Goal: Task Accomplishment & Management: Use online tool/utility

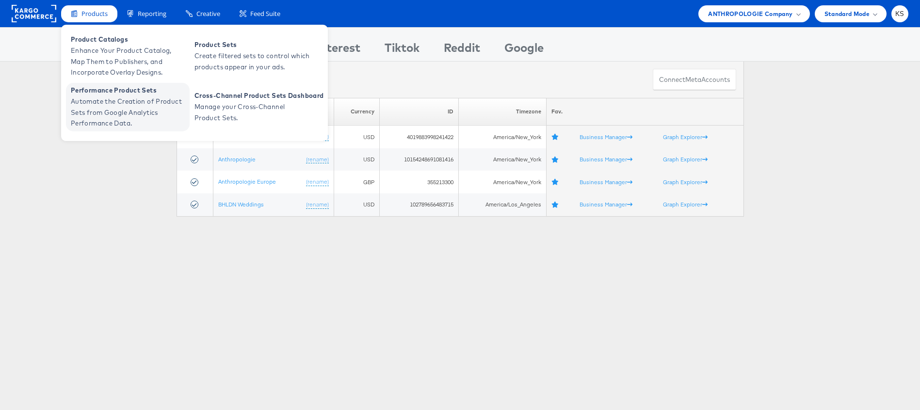
click at [89, 101] on span "Automate the Creation of Product Sets from Google Analytics Performance Data." at bounding box center [129, 112] width 116 height 33
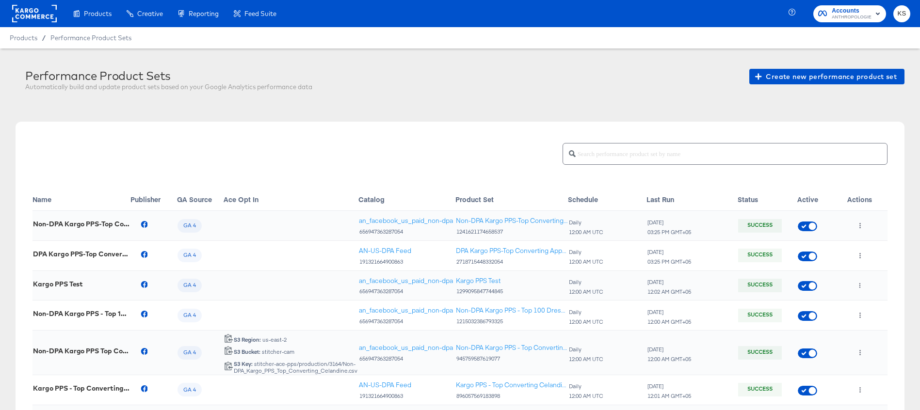
scroll to position [14, 0]
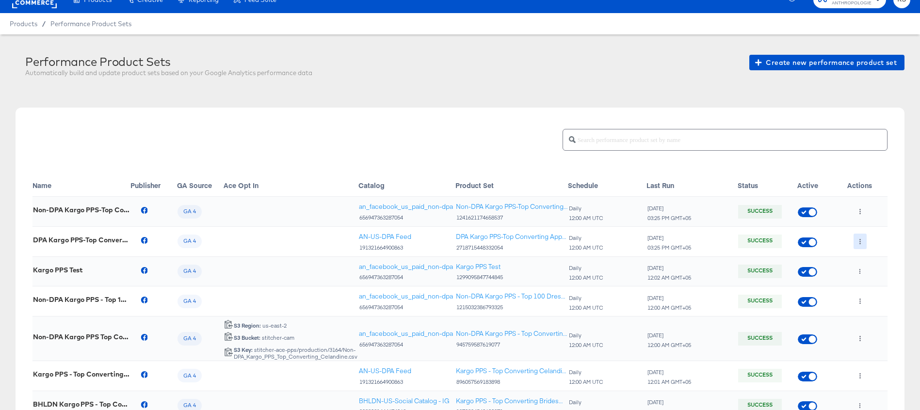
click at [864, 243] on button "button" at bounding box center [860, 242] width 13 height 16
click at [866, 260] on icon at bounding box center [864, 261] width 7 height 7
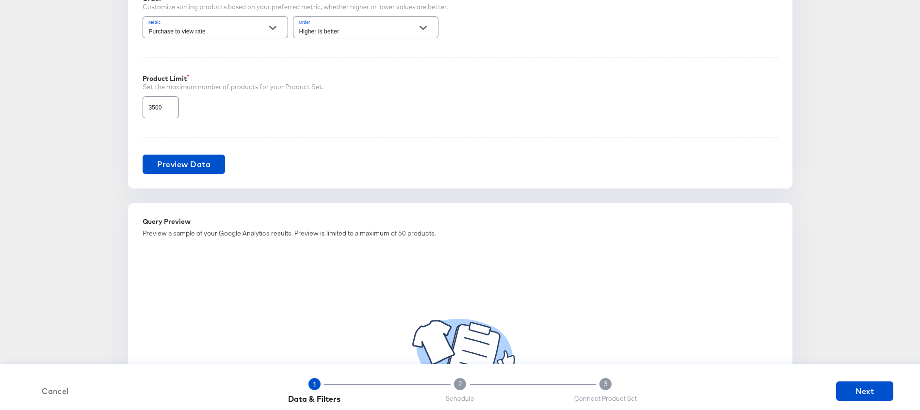
scroll to position [665, 0]
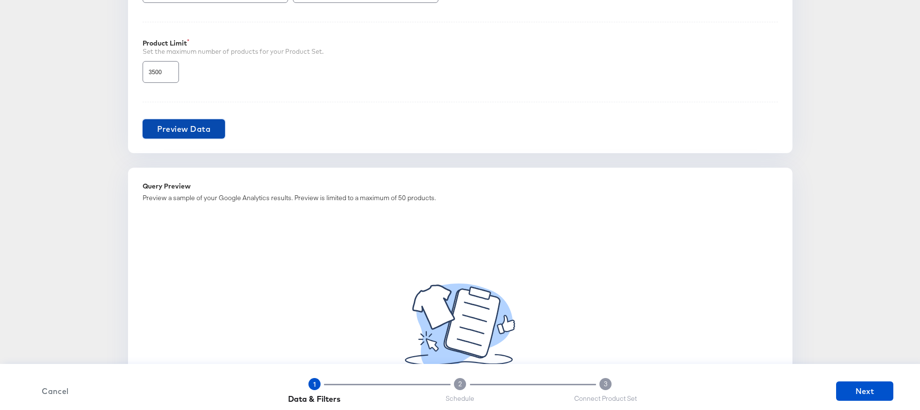
click at [197, 130] on span "Preview Data" at bounding box center [184, 129] width 54 height 14
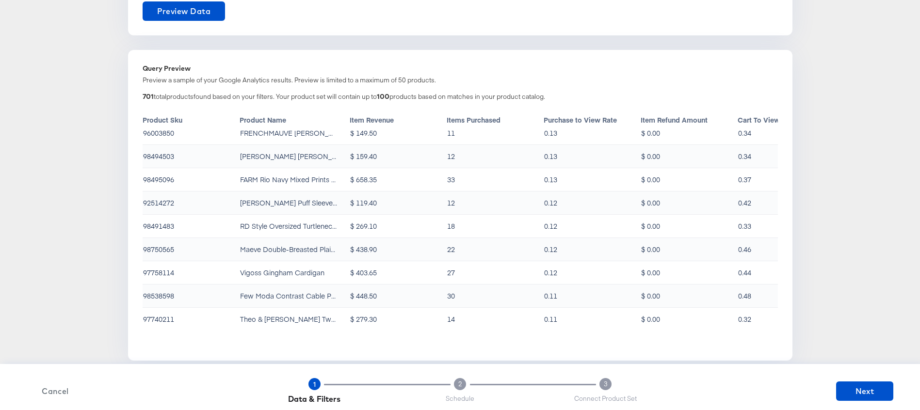
scroll to position [0, 0]
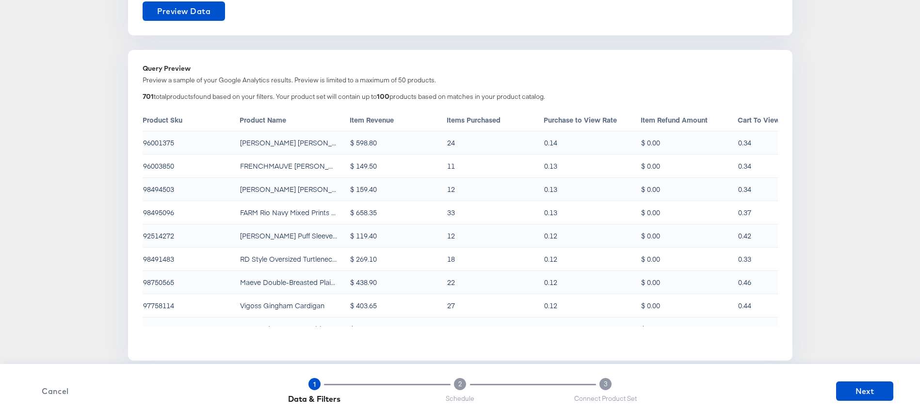
click at [153, 141] on div "96001375" at bounding box center [158, 143] width 31 height 10
click at [153, 166] on div "96003850" at bounding box center [158, 166] width 31 height 10
click at [155, 188] on div "98494503" at bounding box center [158, 189] width 31 height 10
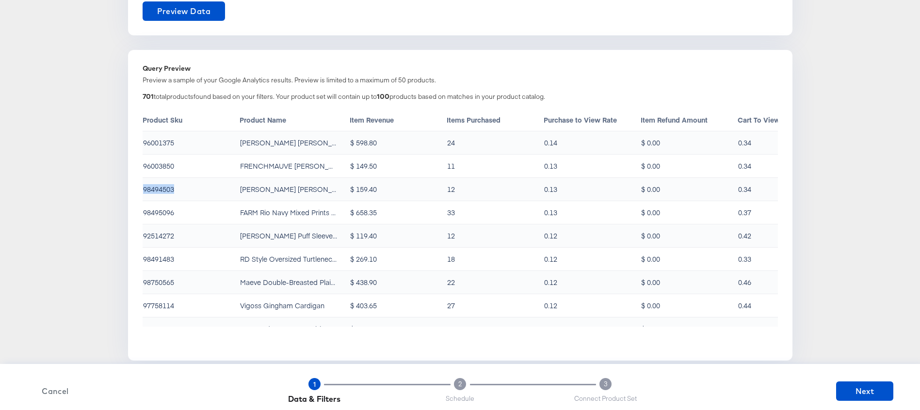
click at [155, 188] on div "98494503" at bounding box center [158, 189] width 31 height 10
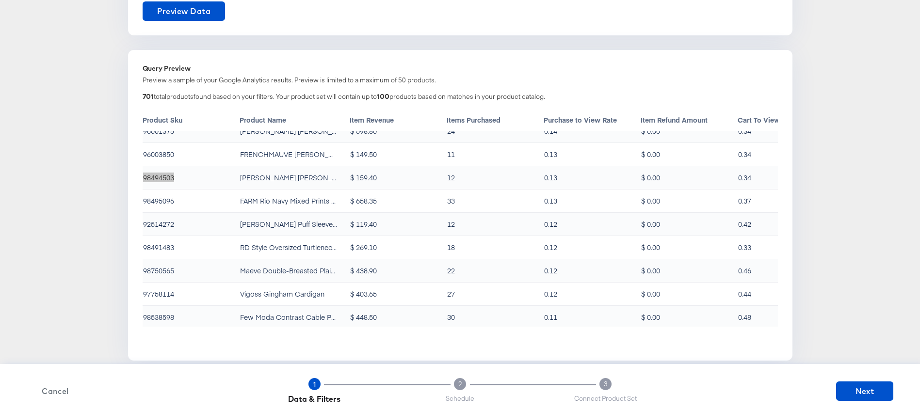
scroll to position [14, 0]
click at [161, 200] on div "98495096" at bounding box center [158, 199] width 31 height 10
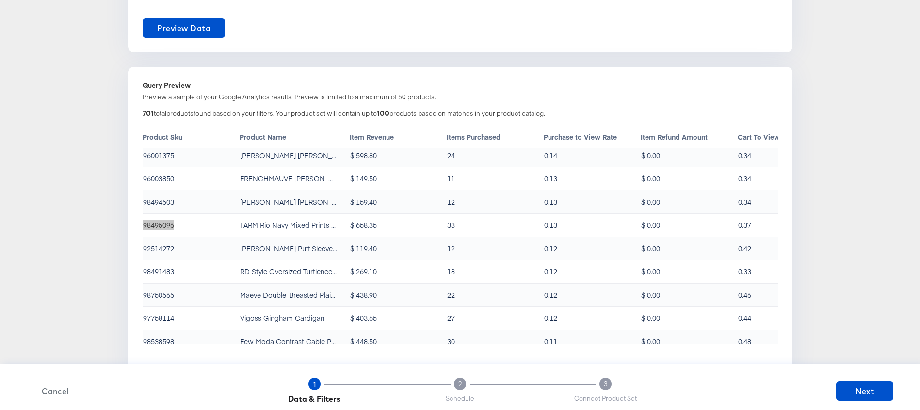
scroll to position [6, 0]
click at [160, 204] on div "98494503" at bounding box center [158, 201] width 31 height 10
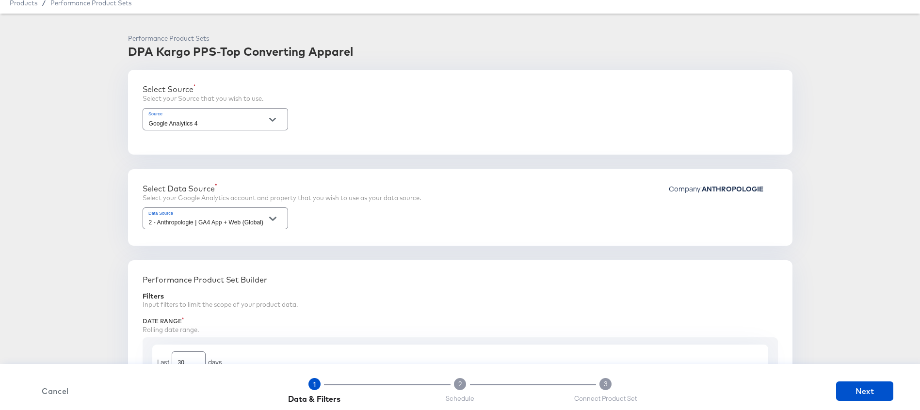
scroll to position [0, 0]
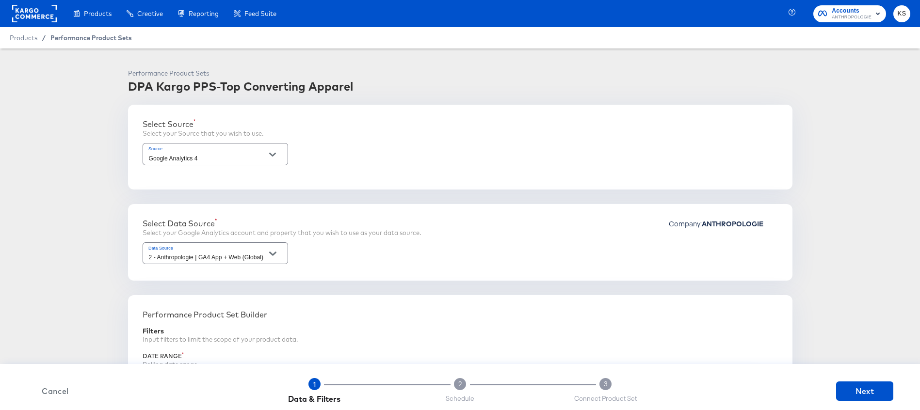
click at [79, 36] on span "Performance Product Sets" at bounding box center [91, 38] width 82 height 8
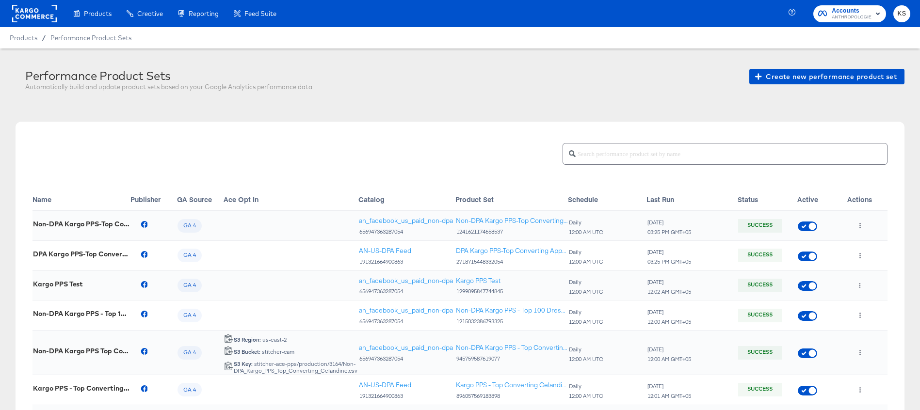
scroll to position [14, 0]
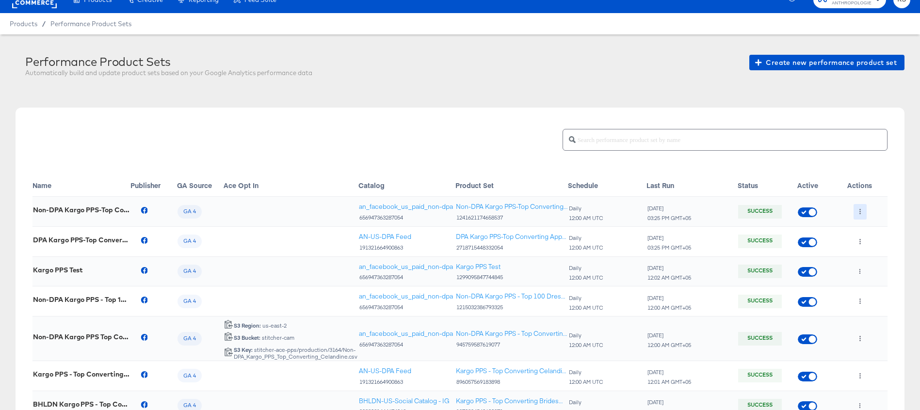
click at [860, 210] on icon "button" at bounding box center [860, 211] width 1 height 5
click at [871, 232] on li "Edit" at bounding box center [879, 232] width 52 height 16
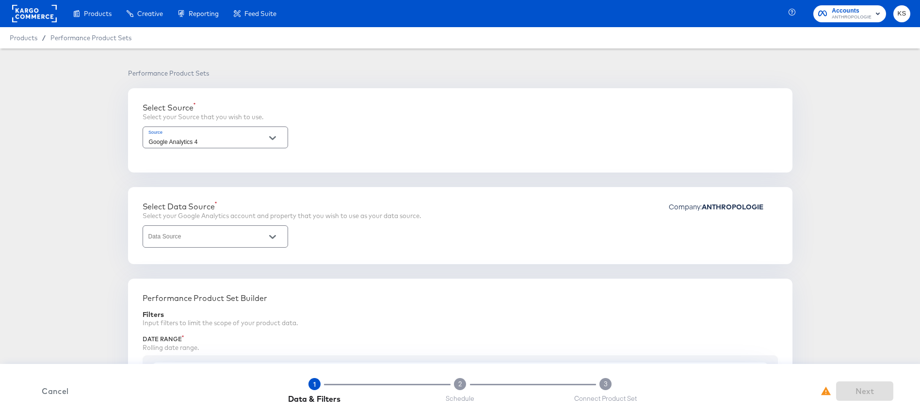
type input "2 - Anthropologie | GA4 App + Web (Global)"
type input "Purchase to view rate"
type input "3500"
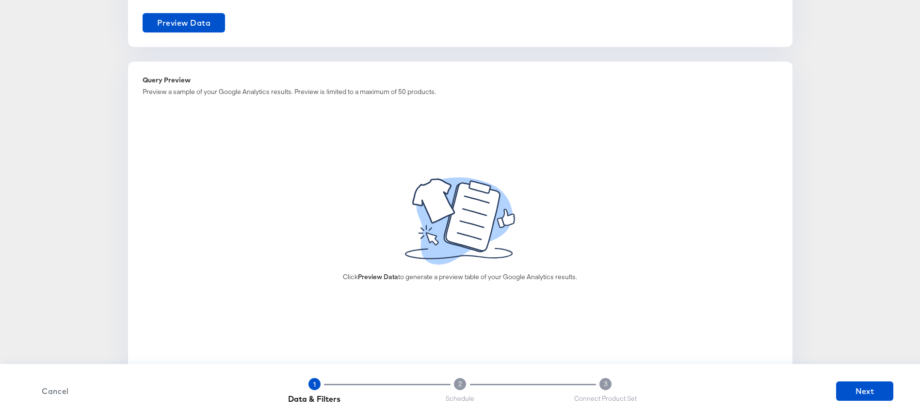
scroll to position [721, 0]
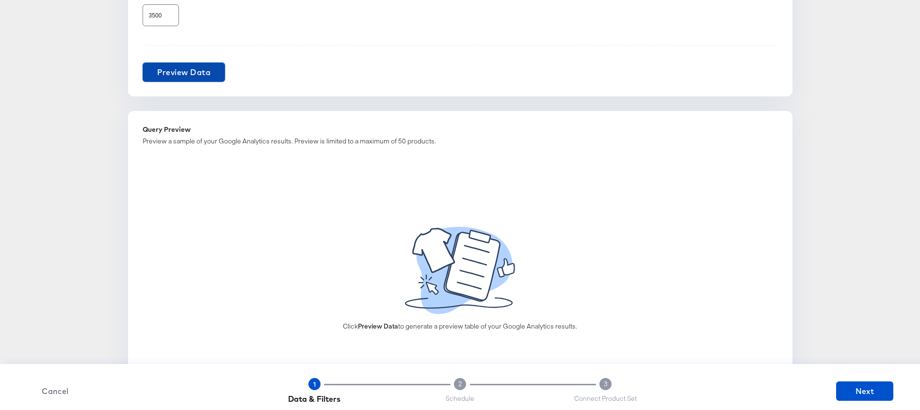
click at [189, 72] on span "Preview Data" at bounding box center [184, 72] width 54 height 14
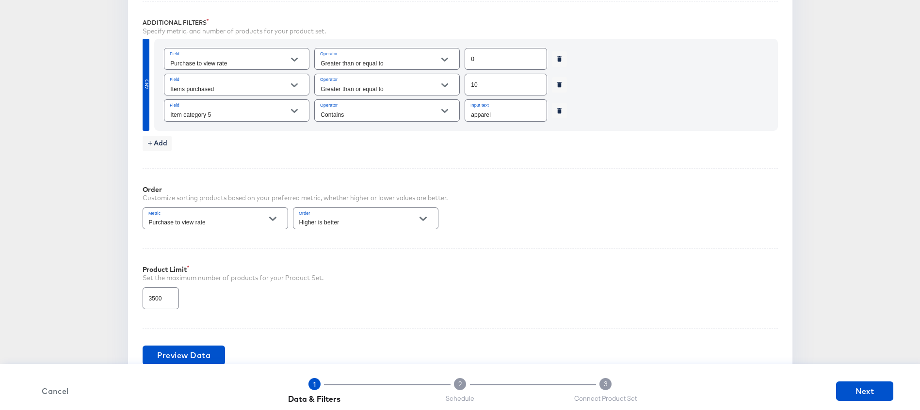
scroll to position [782, 0]
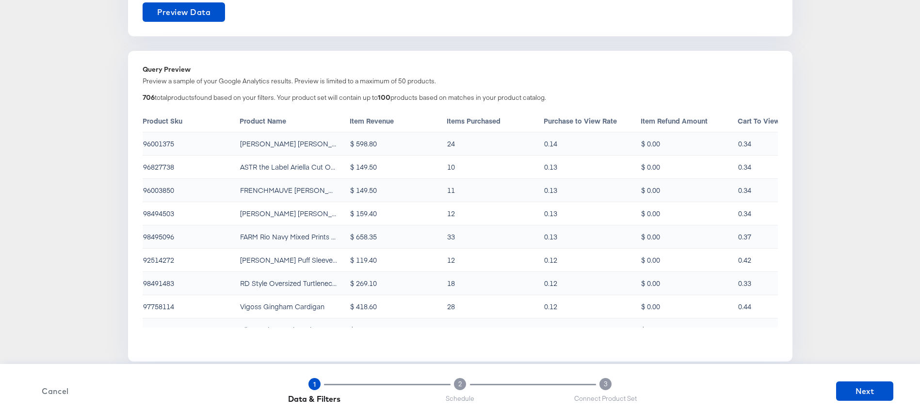
click at [165, 144] on div "96001375" at bounding box center [158, 144] width 31 height 10
click at [152, 167] on div "96827738" at bounding box center [158, 167] width 31 height 10
click at [150, 192] on div "96003850" at bounding box center [158, 190] width 31 height 10
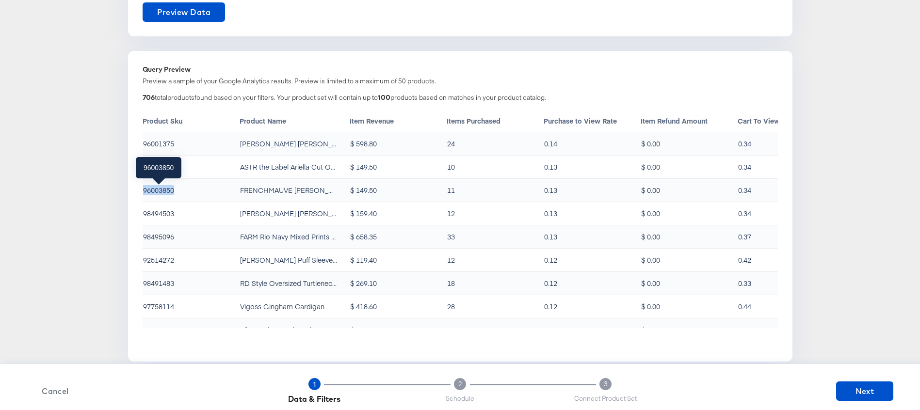
click at [150, 192] on div "96003850" at bounding box center [158, 190] width 31 height 10
copy div "96003850"
